Goal: Navigation & Orientation: Find specific page/section

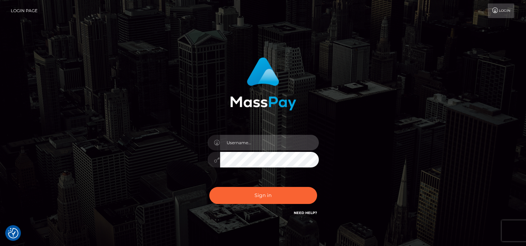
checkbox input "true"
click at [246, 145] on input "text" at bounding box center [269, 143] width 99 height 16
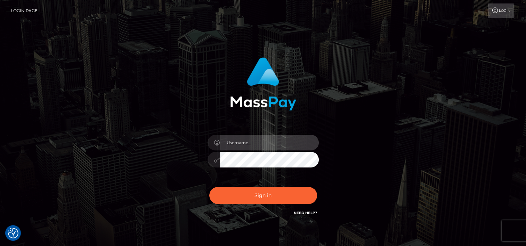
type input "tammyk.cforth"
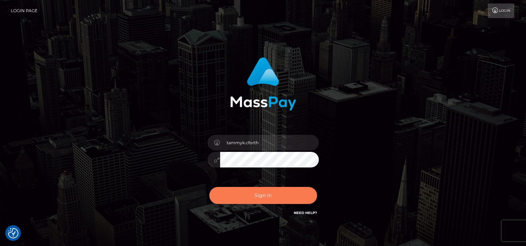
click at [262, 192] on button "Sign in" at bounding box center [263, 195] width 108 height 17
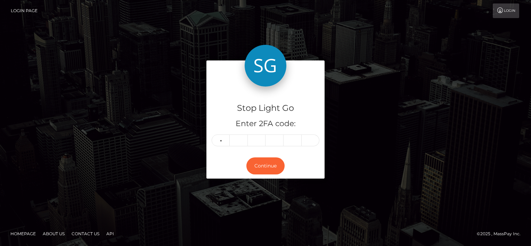
type input "9"
type input "7"
type input "8"
type input "9"
type input "0"
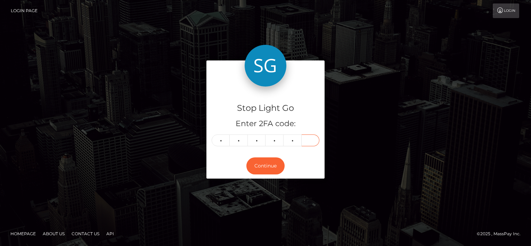
type input "1"
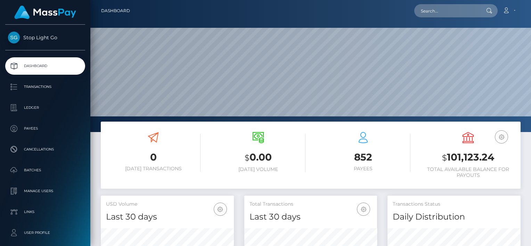
scroll to position [123, 133]
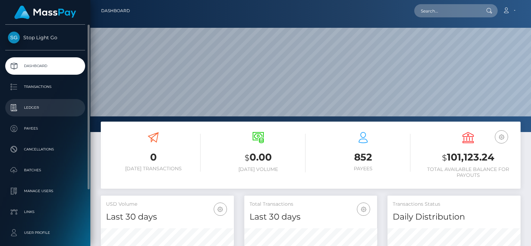
click at [38, 109] on p "Ledger" at bounding box center [45, 108] width 74 height 10
